Goal: Transaction & Acquisition: Purchase product/service

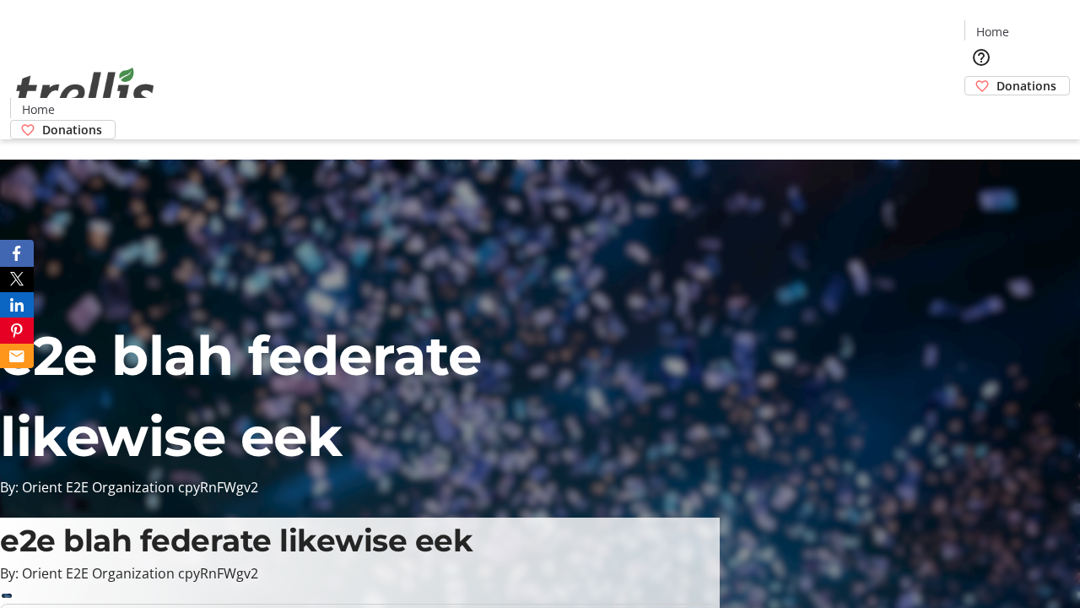
click at [997, 77] on span "Donations" at bounding box center [1027, 86] width 60 height 18
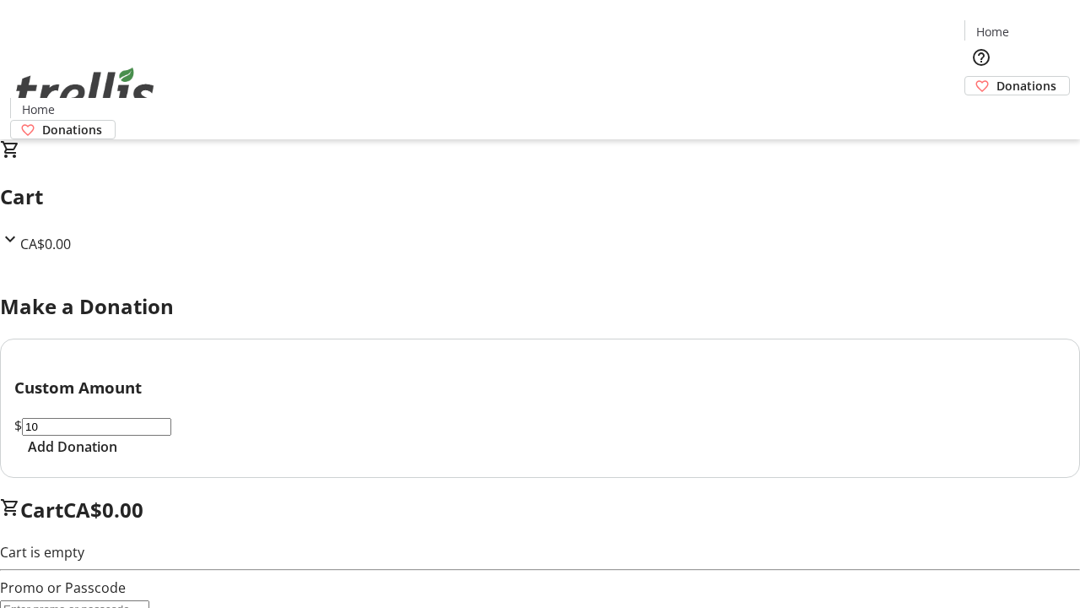
click at [117, 457] on span "Add Donation" at bounding box center [72, 446] width 89 height 20
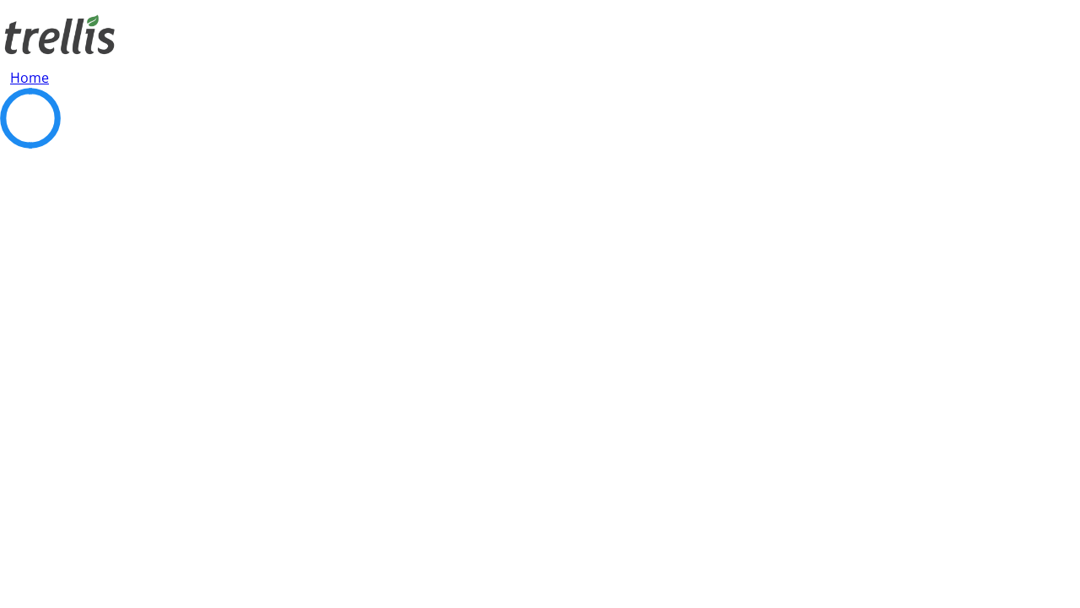
select select "CA"
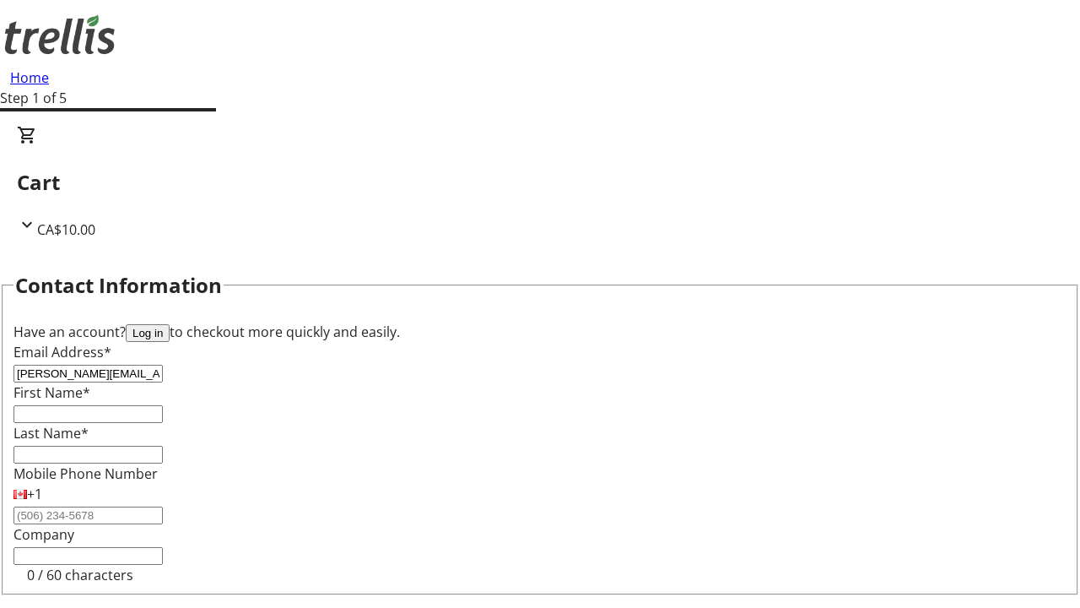
type input "[PERSON_NAME][EMAIL_ADDRESS][DOMAIN_NAME]"
type input "[PERSON_NAME]"
type input "White"
type input "[STREET_ADDRESS][PERSON_NAME]"
type input "Kelowna"
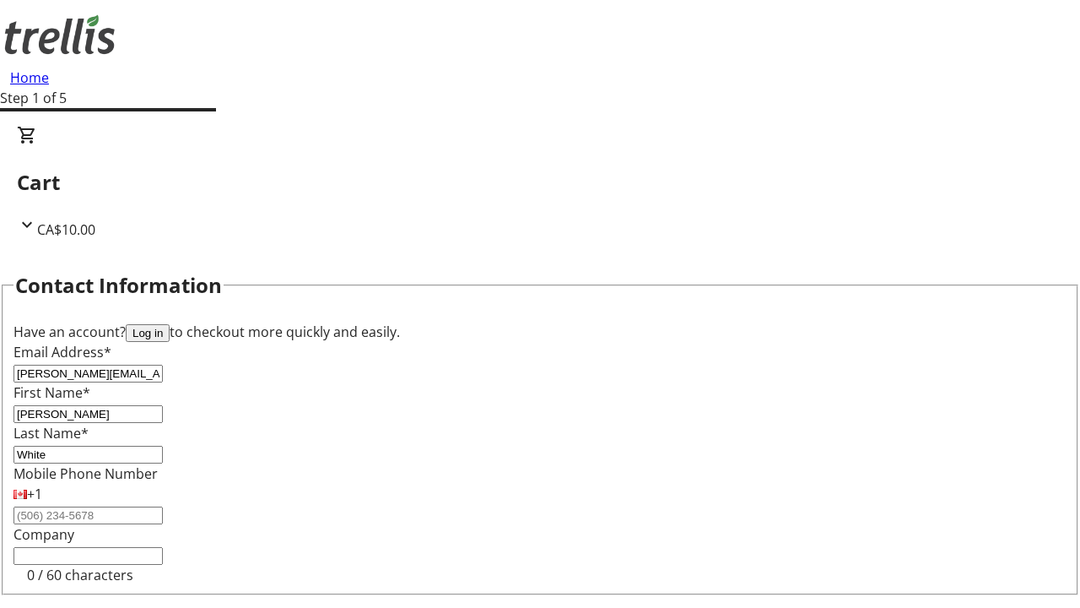
select select "BC"
type input "Kelowna"
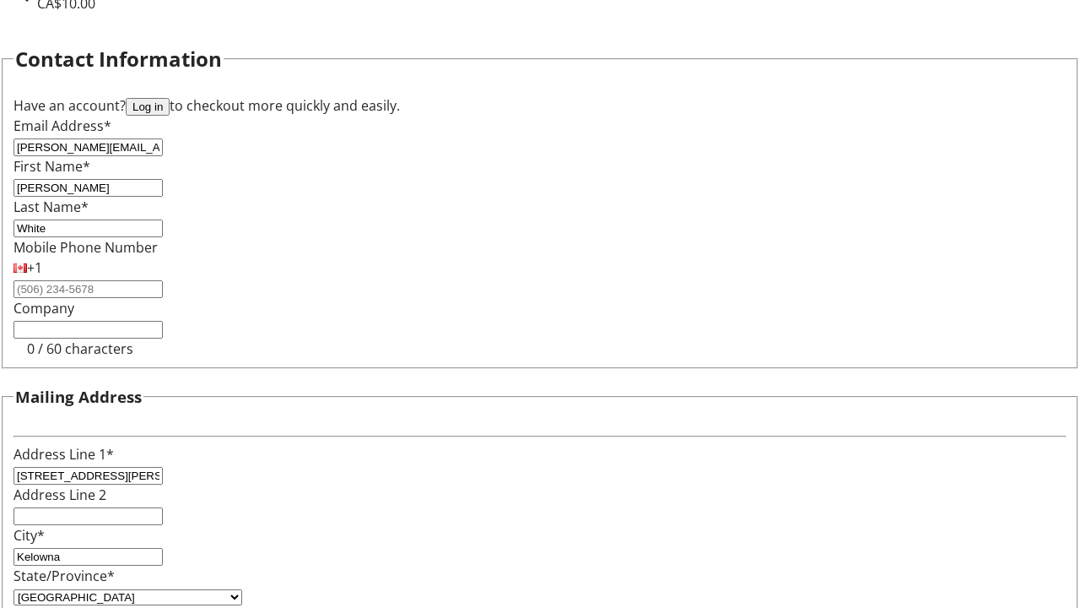
type input "V1Y 0C2"
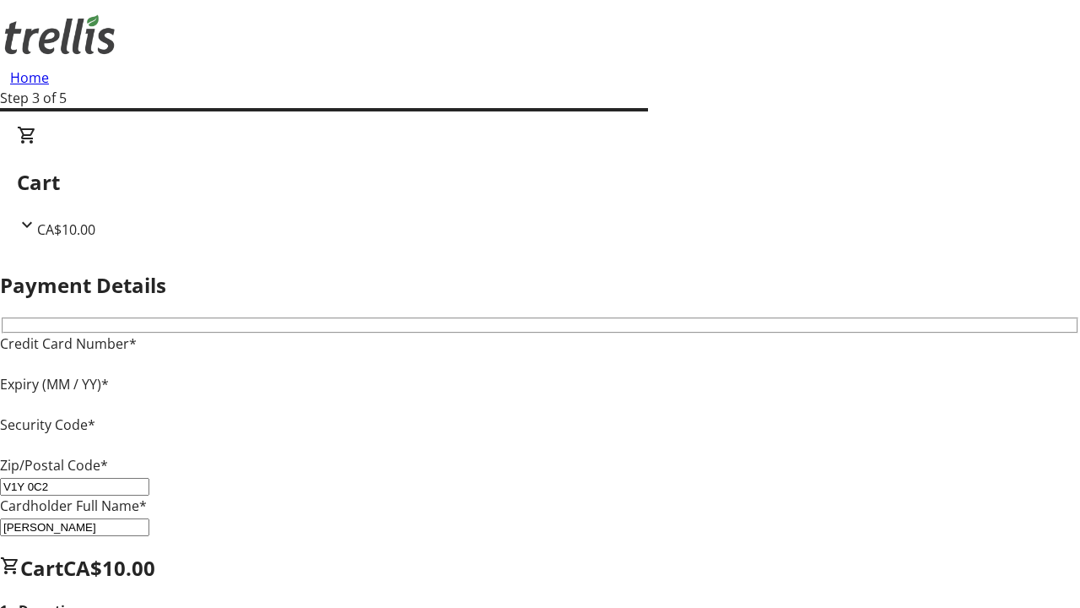
type input "V1Y 0C2"
